Goal: Task Accomplishment & Management: Manage account settings

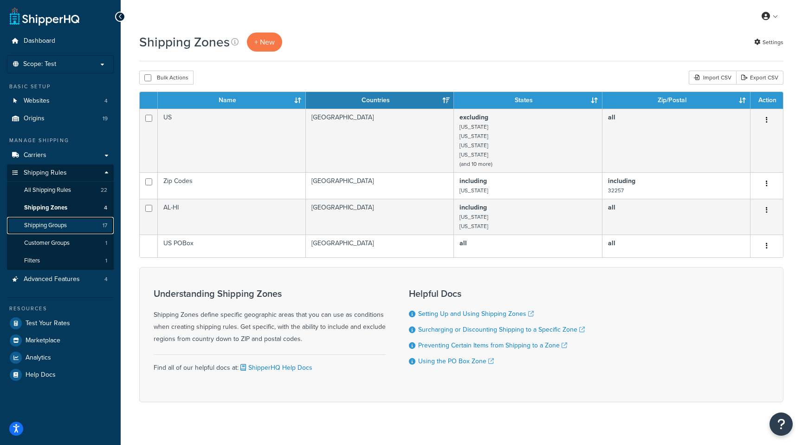
click at [49, 224] on span "Shipping Groups" at bounding box center [45, 225] width 43 height 8
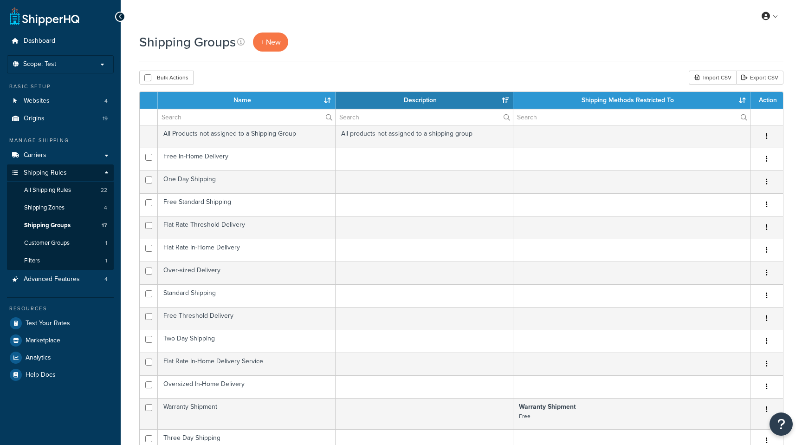
select select "15"
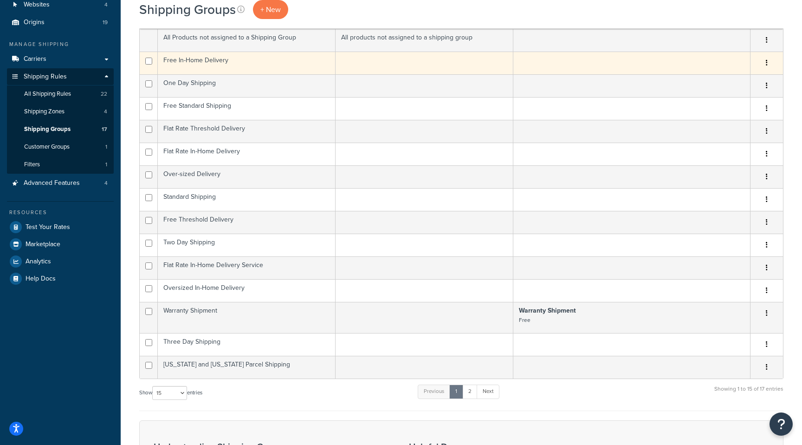
scroll to position [97, 0]
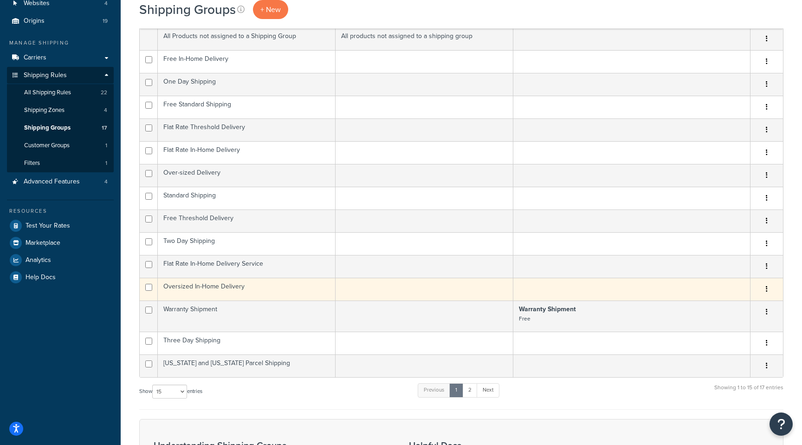
click at [318, 290] on td "Oversized In-Home Delivery" at bounding box center [247, 289] width 178 height 23
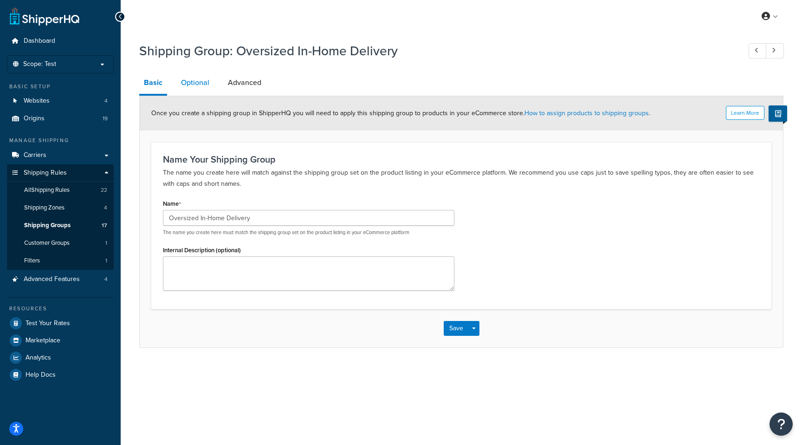
click at [196, 75] on link "Optional" at bounding box center [195, 82] width 38 height 22
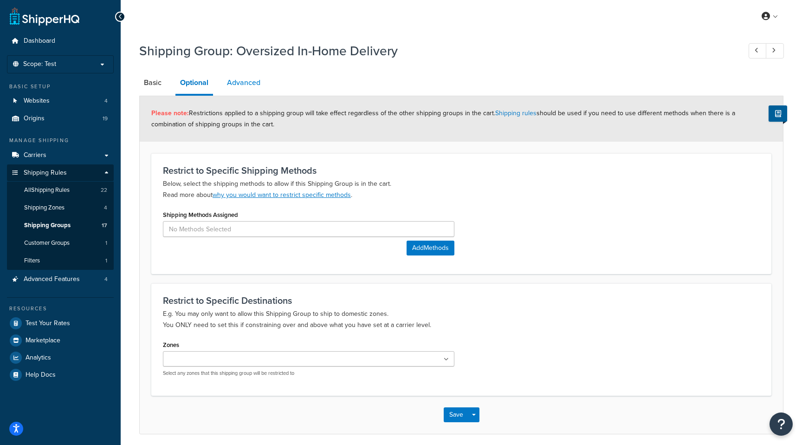
click at [248, 84] on link "Advanced" at bounding box center [243, 82] width 43 height 22
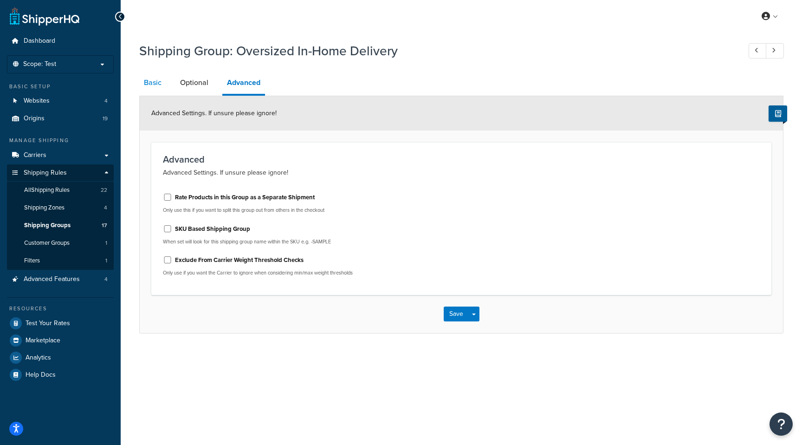
click at [153, 78] on link "Basic" at bounding box center [152, 82] width 27 height 22
click at [56, 176] on span "Shipping Rules" at bounding box center [45, 173] width 43 height 8
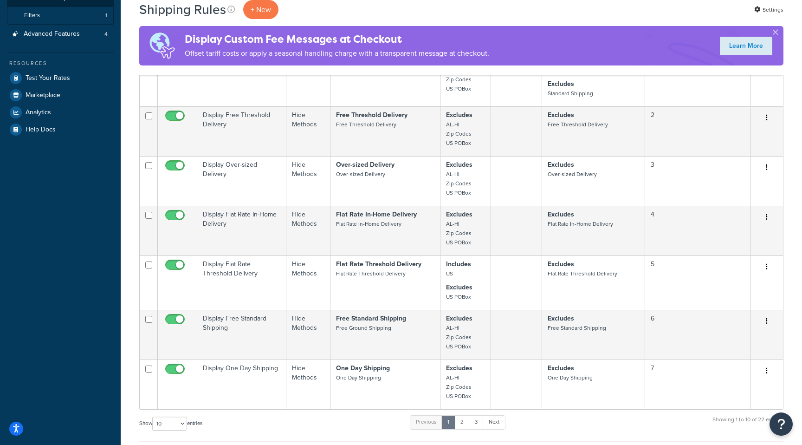
scroll to position [251, 0]
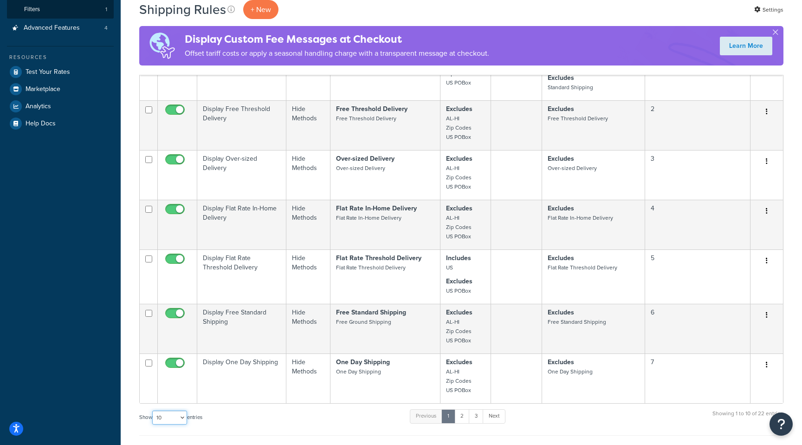
click at [180, 414] on select "10 15 25 50 100 1000" at bounding box center [169, 417] width 35 height 14
select select "1000"
click at [153, 411] on select "10 15 25 50 100 1000" at bounding box center [169, 417] width 35 height 14
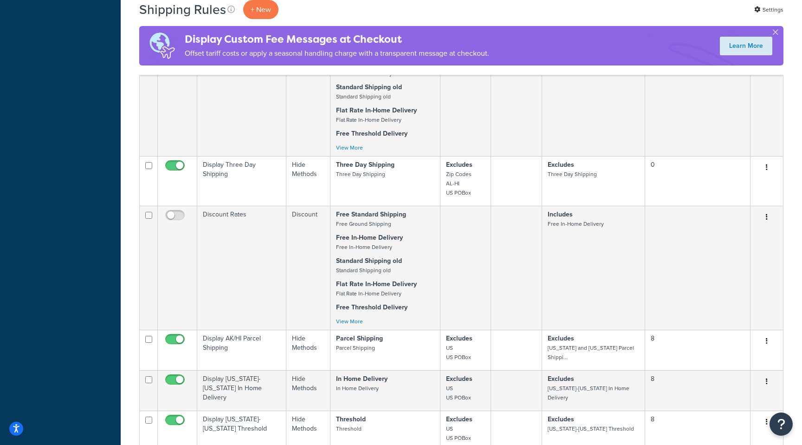
scroll to position [893, 0]
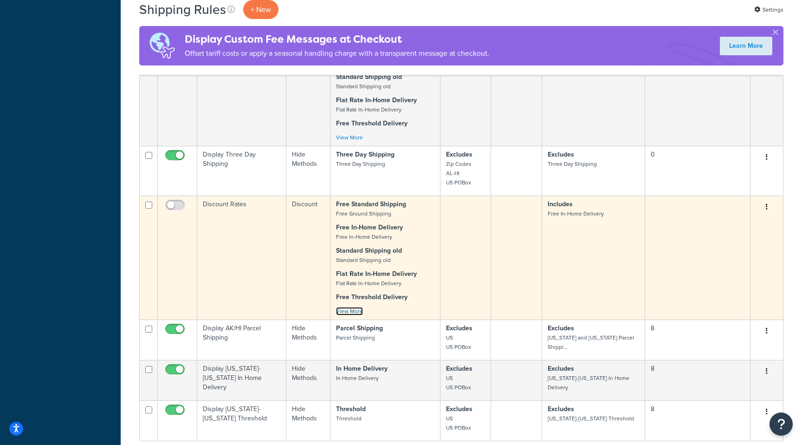
click at [349, 313] on link "View More" at bounding box center [349, 311] width 27 height 8
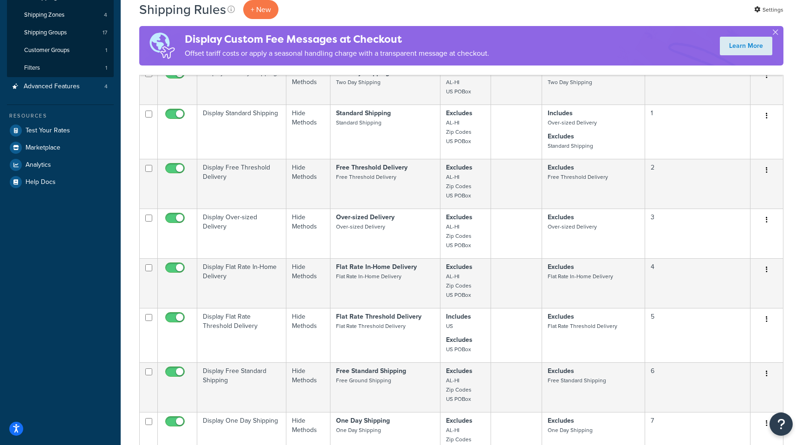
scroll to position [0, 0]
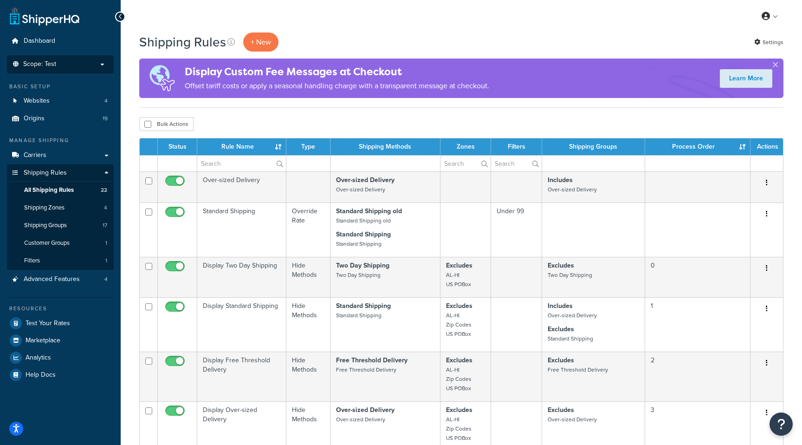
click at [102, 66] on p "Scope: Test" at bounding box center [60, 64] width 98 height 8
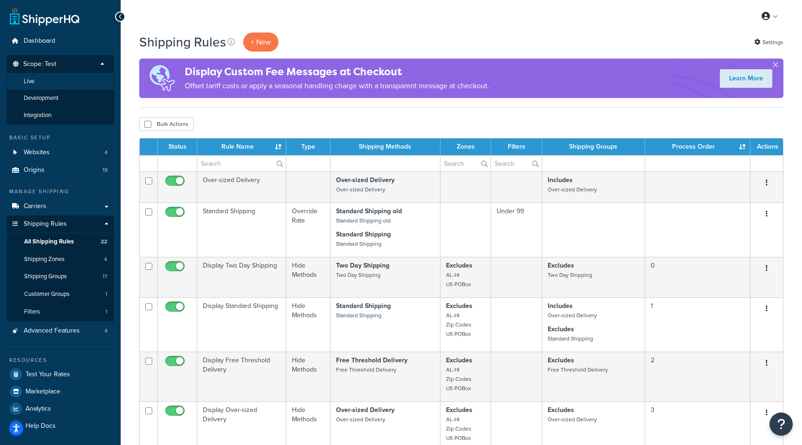
click at [56, 77] on li "Live" at bounding box center [60, 81] width 108 height 17
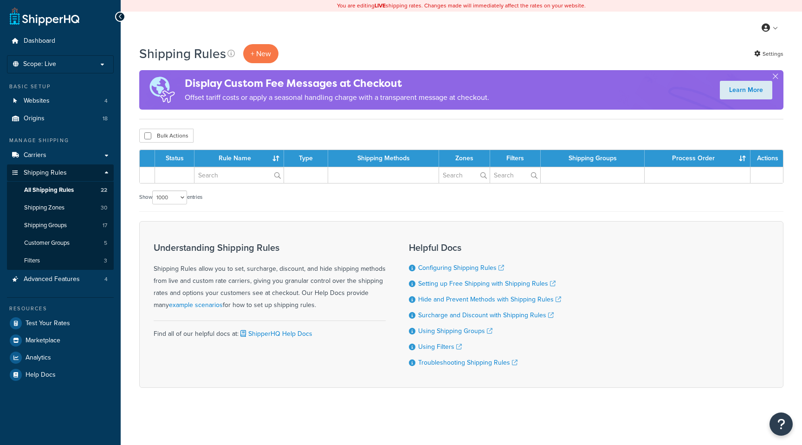
select select "1000"
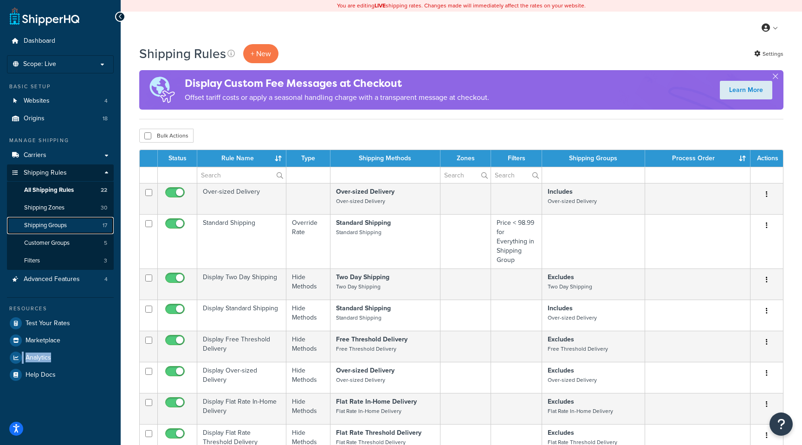
click at [59, 219] on link "Shipping Groups 17" at bounding box center [60, 225] width 107 height 17
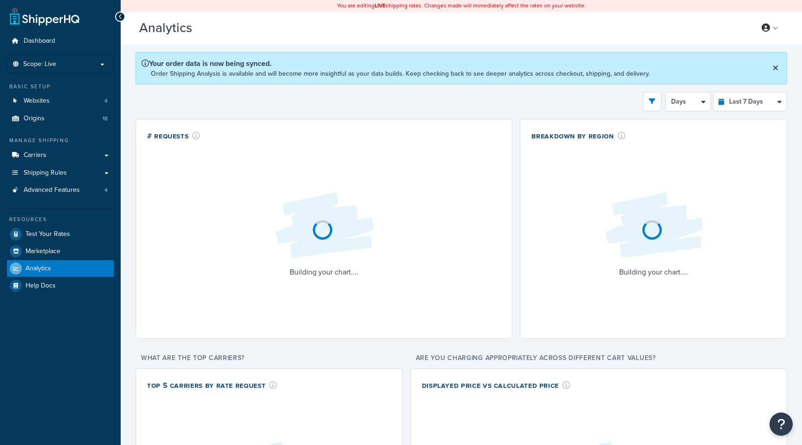
select select "last_7_days"
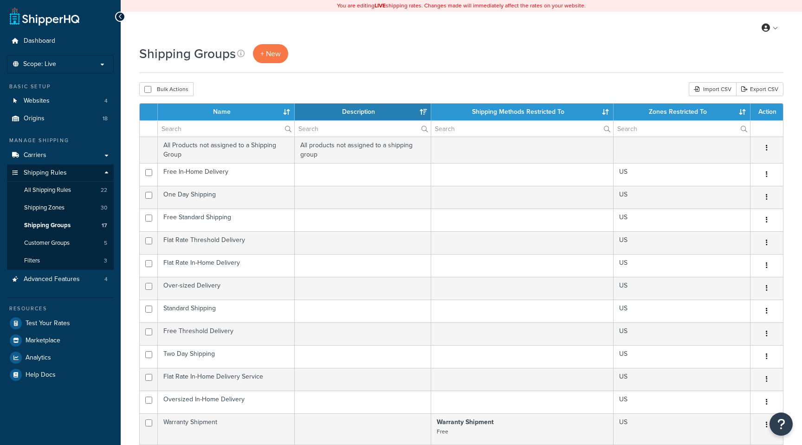
select select "15"
click at [43, 156] on span "Carriers" at bounding box center [35, 155] width 23 height 8
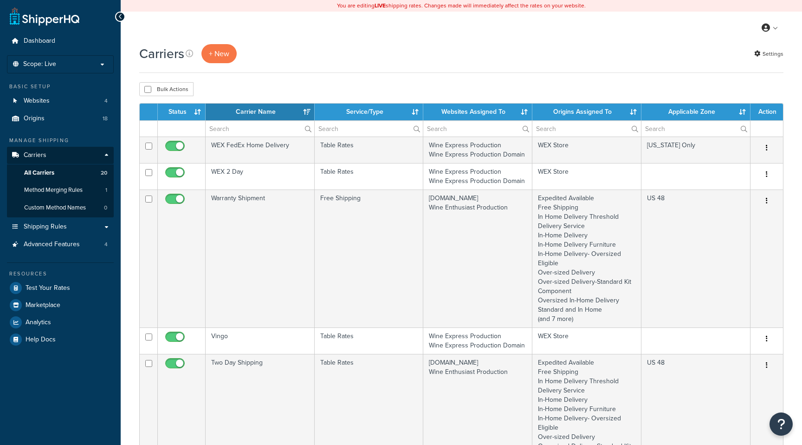
select select "15"
